Goal: Transaction & Acquisition: Purchase product/service

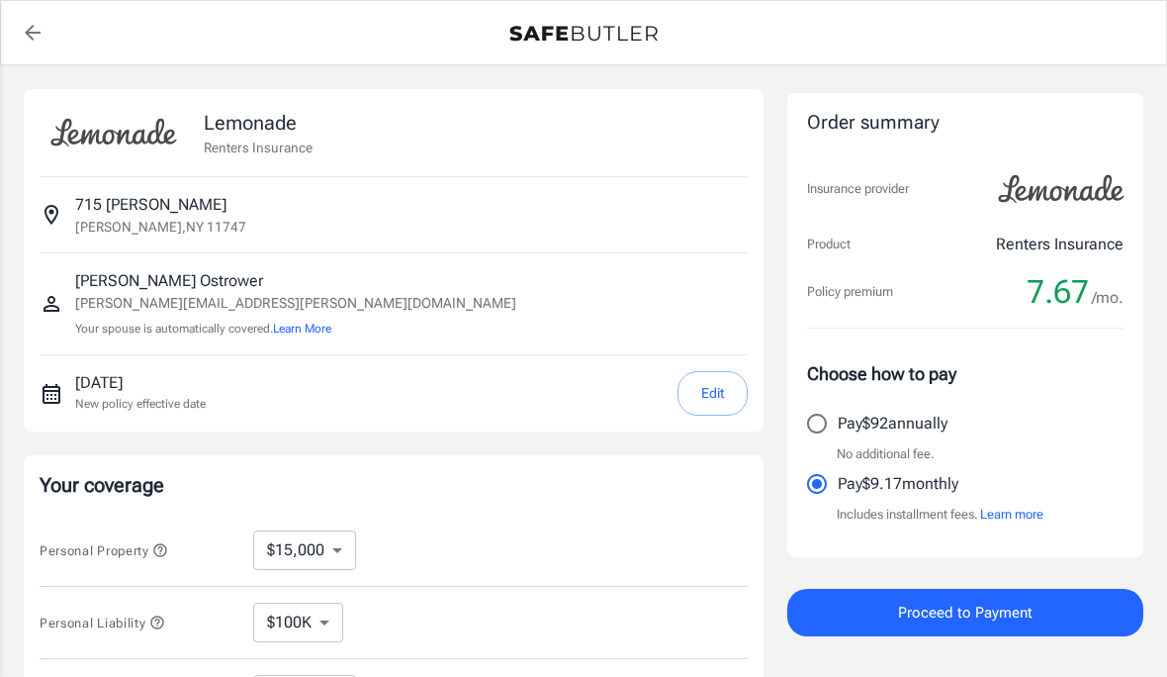
select select "15000"
select select "500"
click at [340, 550] on select "$10,000 $15,000 $20,000 $25,000 $30,000 $40,000 $50,000 $100K $150K $200K $250K" at bounding box center [304, 550] width 103 height 40
select select "200000"
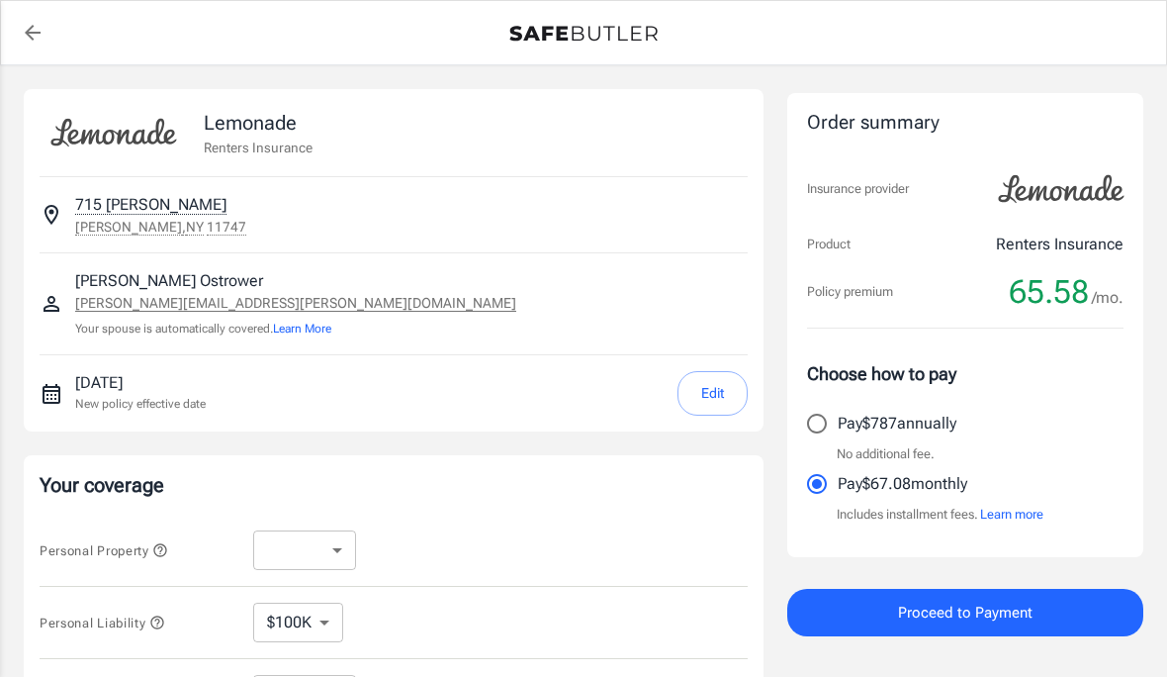
select select "60000"
click at [343, 552] on select "$10,000 $15,000 $20,000 $25,000 $30,000 $40,000 $50,000 $100K $150K $200K $250K" at bounding box center [304, 550] width 103 height 40
select select "150000"
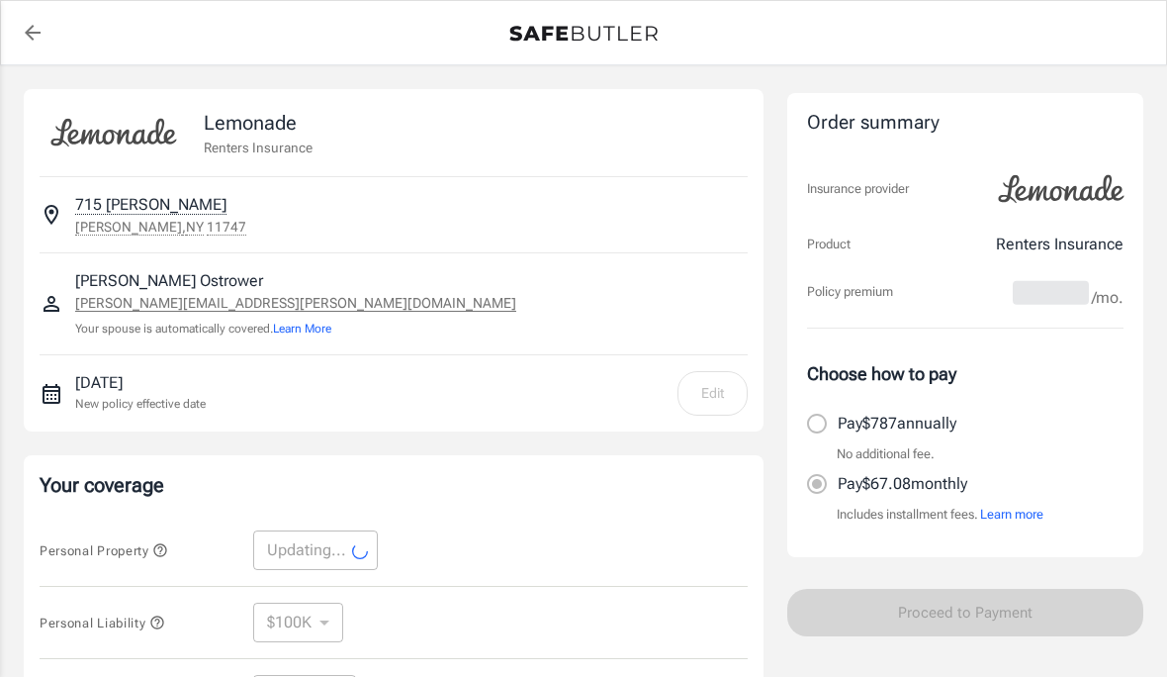
click at [356, 551] on icon at bounding box center [360, 551] width 23 height 23
select select "150000"
select select "45000"
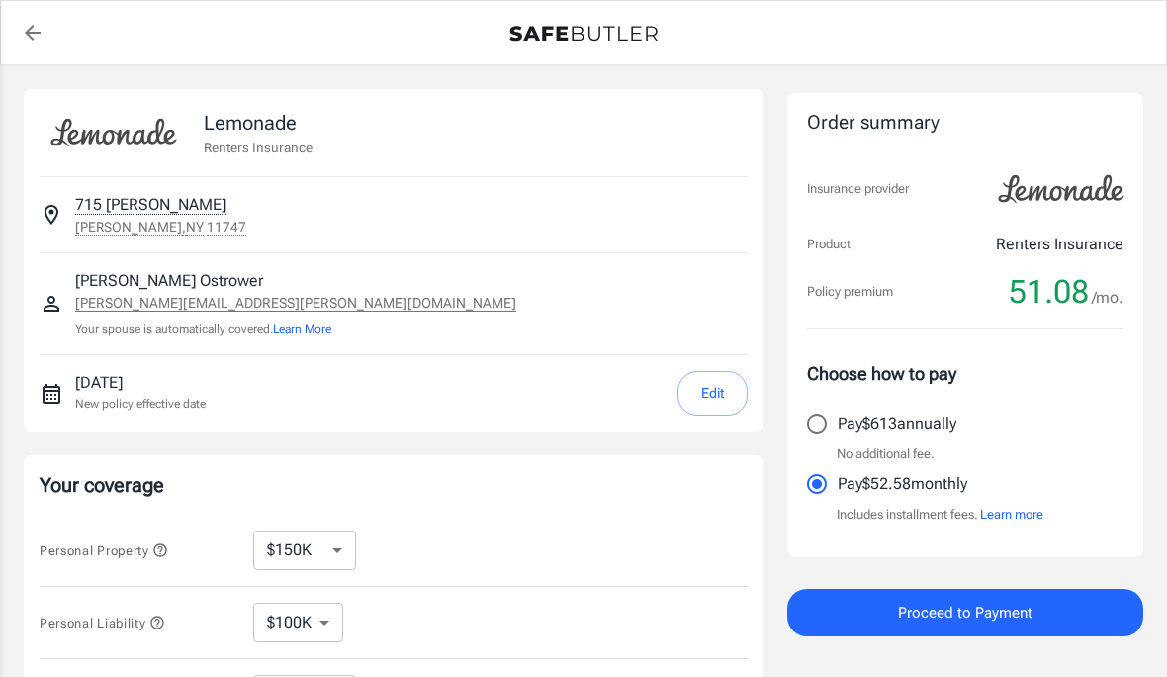
click at [339, 551] on select "$10,000 $15,000 $20,000 $25,000 $30,000 $40,000 $50,000 $100K $150K $200K $250K" at bounding box center [304, 550] width 103 height 40
select select "25000"
select select "7500"
click at [374, 564] on div "$10,000 $15,000 $20,000 $25,000 $30,000 $40,000 $50,000 $100K $150K $200K $250K…" at bounding box center [320, 550] width 135 height 40
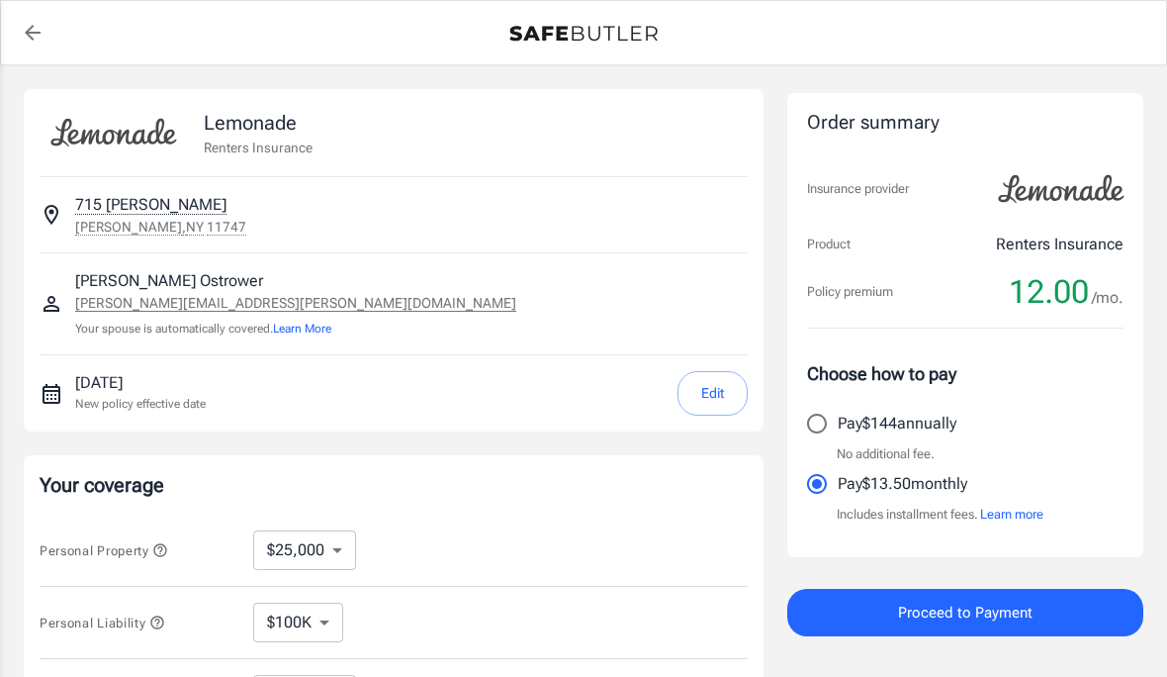
click at [374, 563] on div "$10,000 $15,000 $20,000 $25,000 $30,000 $40,000 $50,000 $100K $150K $200K $250K…" at bounding box center [320, 550] width 135 height 40
click at [333, 553] on select "$10,000 $15,000 $20,000 $25,000 $30,000 $40,000 $50,000 $100K $150K $200K $250K" at bounding box center [304, 550] width 103 height 40
select select "250000"
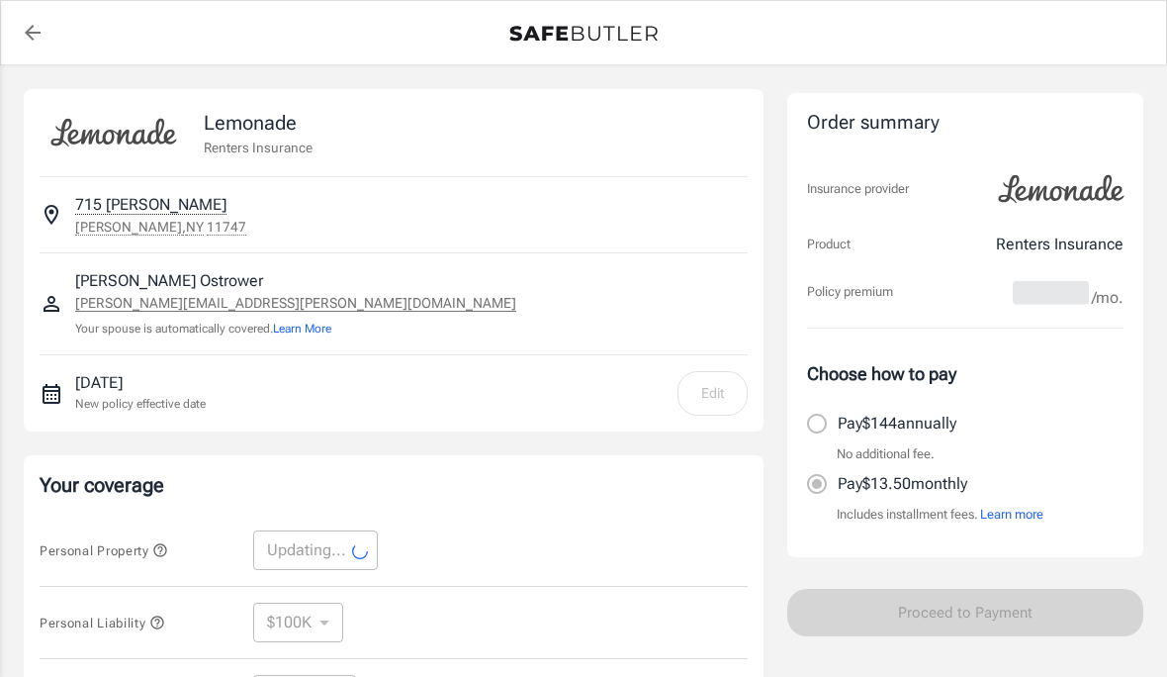
select select "250000"
select select "75000"
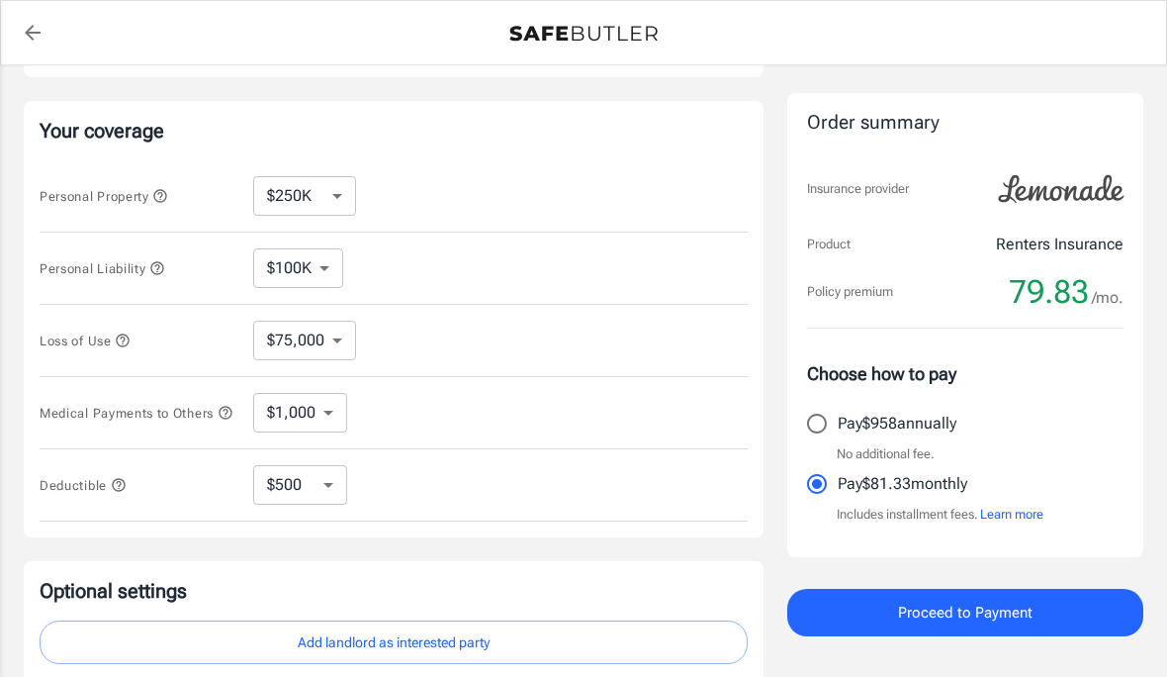
scroll to position [353, 0]
click at [344, 347] on select "$75,000 $84,000 $96,000 $108K $123K $138K $156K $174K $195K $198K" at bounding box center [304, 341] width 103 height 40
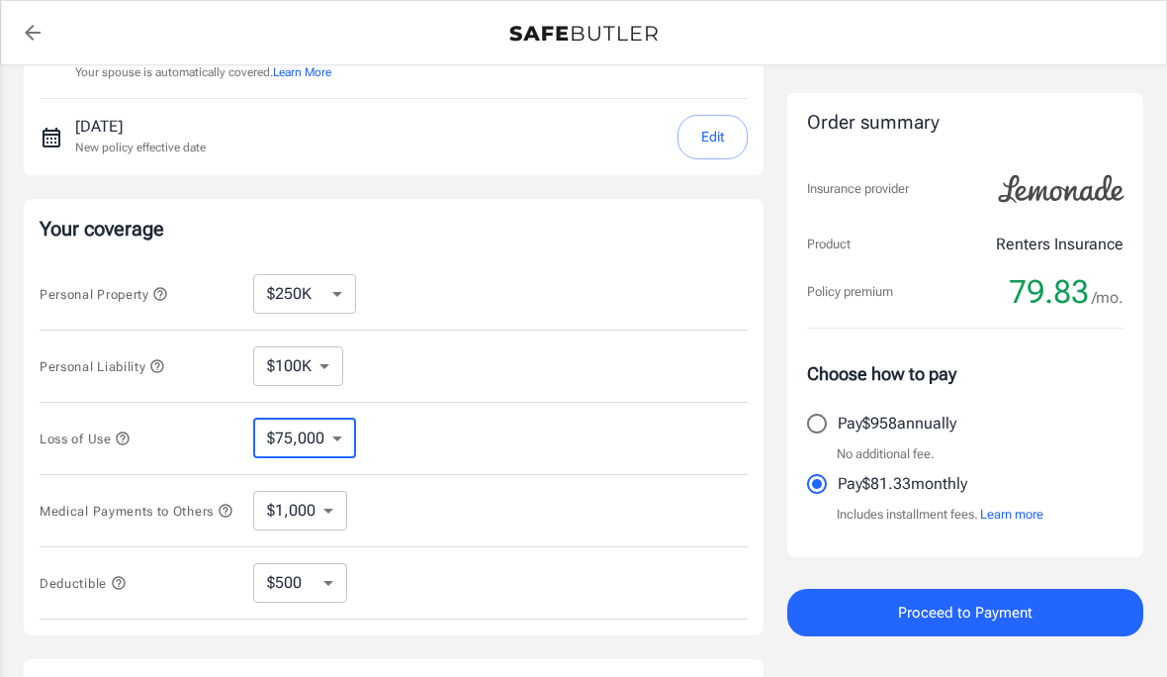
scroll to position [265, 0]
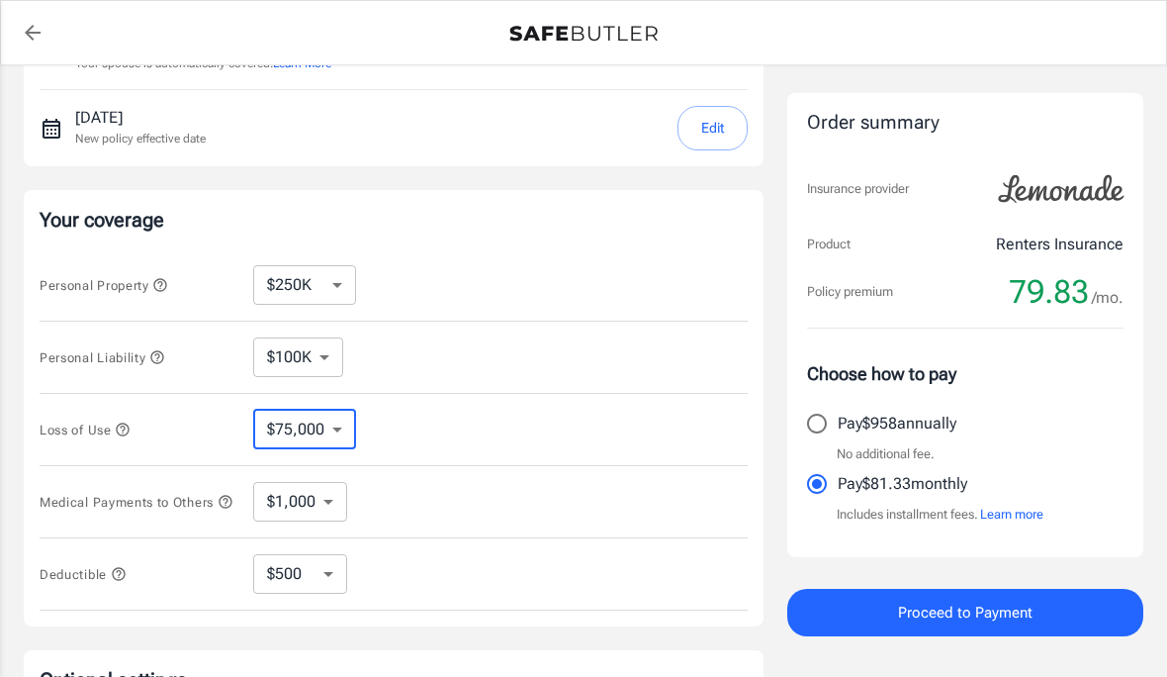
click at [341, 582] on select "$250 $500 $1,000 $2,500" at bounding box center [300, 574] width 94 height 40
select select "1000"
click at [333, 582] on select "$250 $500 $1,000 $2,500" at bounding box center [300, 574] width 94 height 40
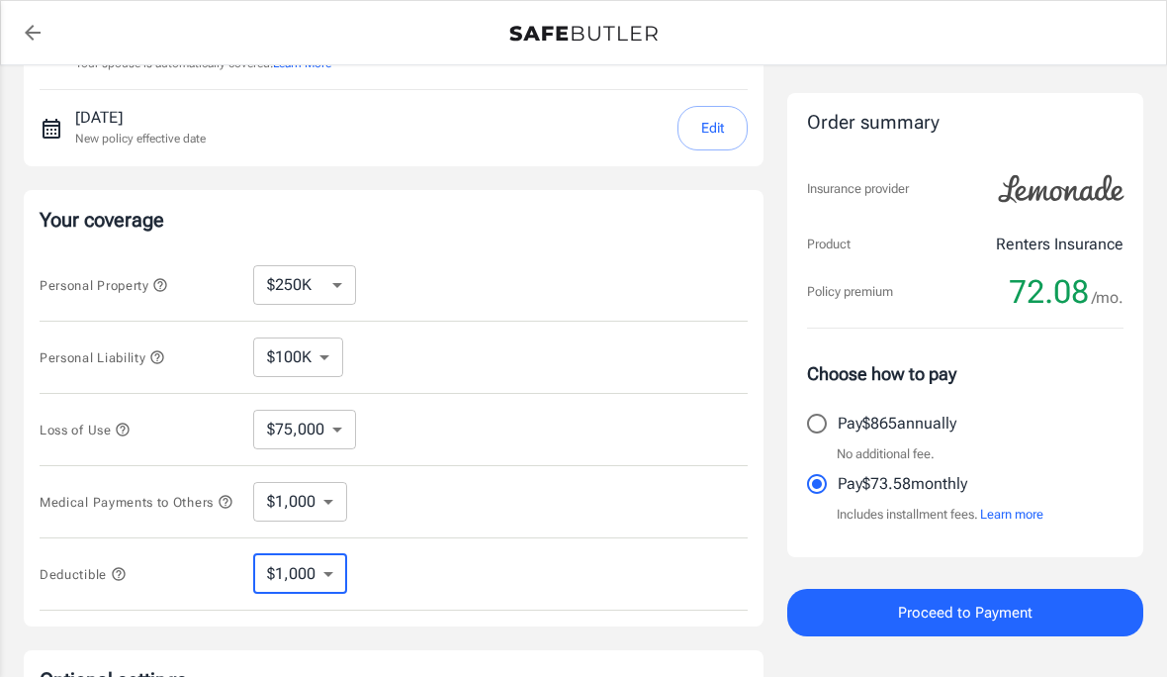
select select "2500"
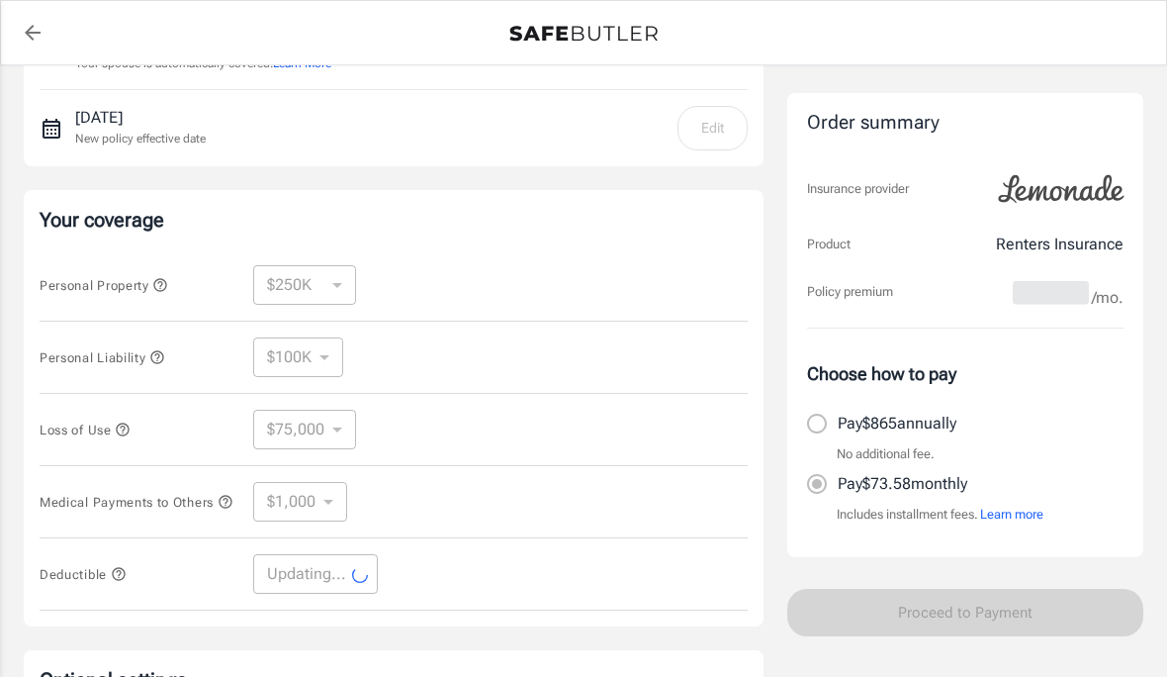
select select "2500"
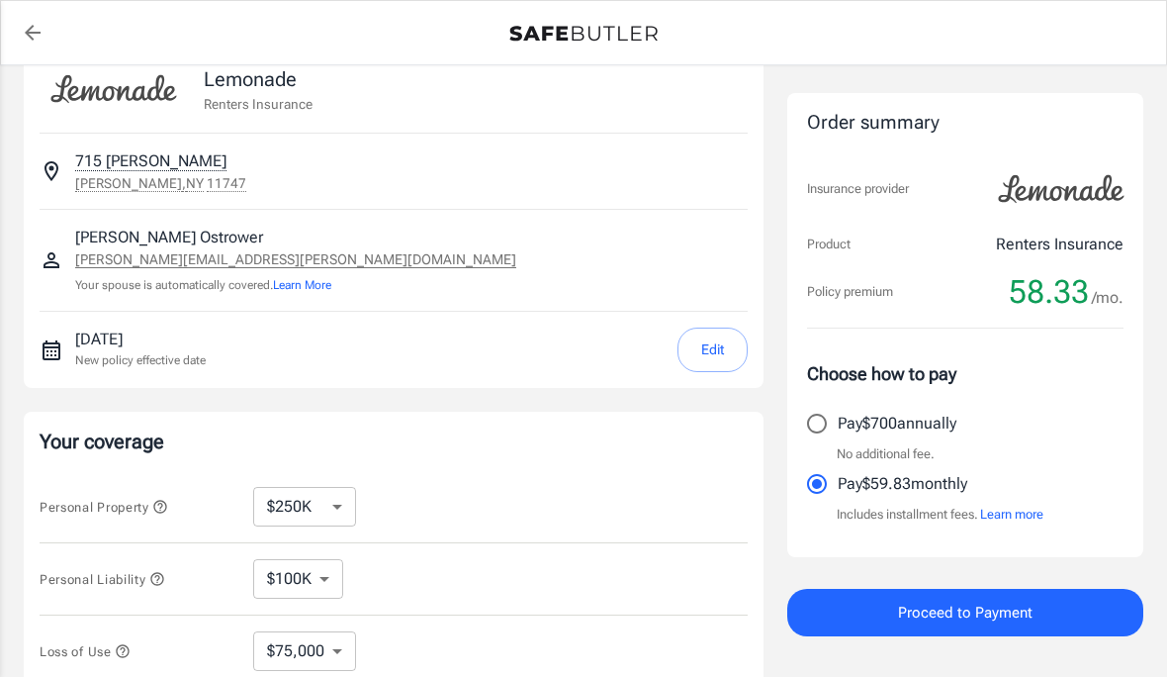
scroll to position [40, 0]
